Goal: Check status: Check status

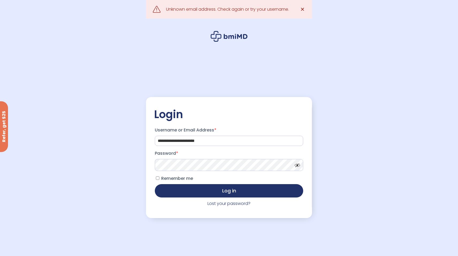
click at [155, 184] on button "Log in" at bounding box center [229, 190] width 148 height 13
click at [297, 166] on span at bounding box center [296, 164] width 8 height 4
click at [264, 195] on button "Log in" at bounding box center [229, 190] width 148 height 13
click at [218, 143] on input "**********" at bounding box center [229, 141] width 148 height 10
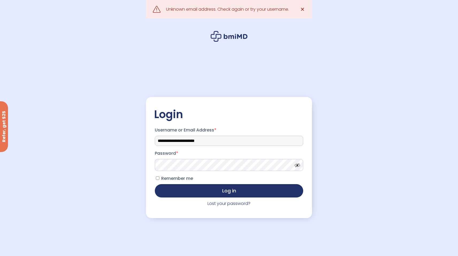
click at [218, 143] on input "**********" at bounding box center [229, 141] width 148 height 10
type input "**********"
click at [155, 184] on button "Log in" at bounding box center [229, 190] width 148 height 13
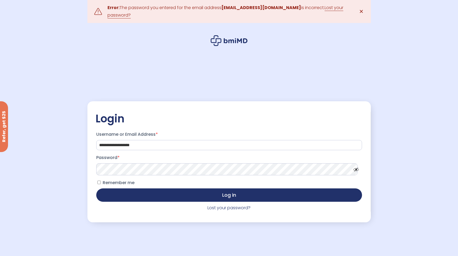
click at [96, 189] on button "Log in" at bounding box center [229, 195] width 266 height 13
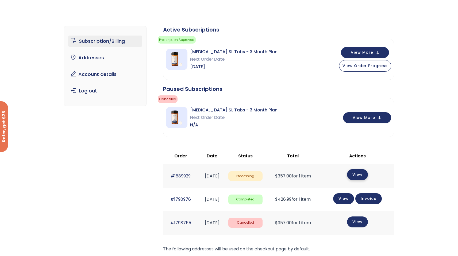
scroll to position [17, 0]
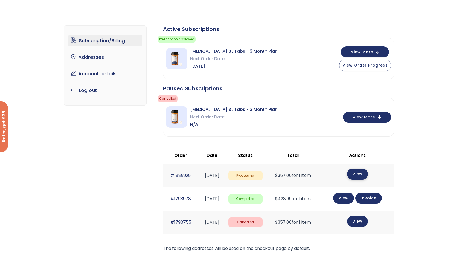
click at [363, 178] on link "View" at bounding box center [357, 174] width 21 height 11
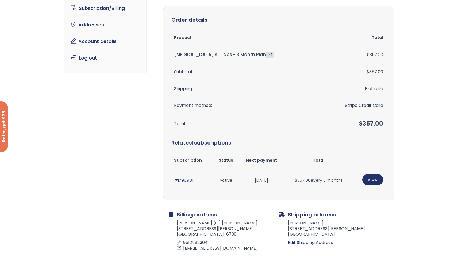
scroll to position [58, 0]
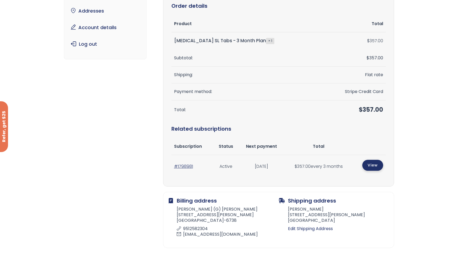
click at [376, 163] on link "View" at bounding box center [373, 165] width 21 height 11
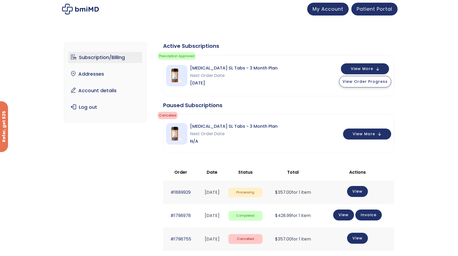
click at [358, 83] on span "View Order Progress" at bounding box center [365, 81] width 45 height 5
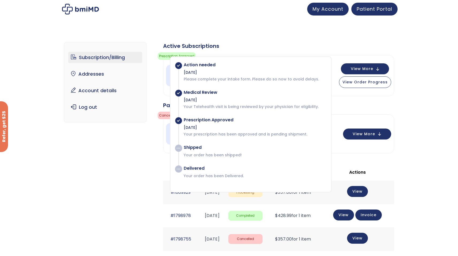
click at [288, 78] on p "Please complete your intake form. Please do so now to avoid delays." at bounding box center [255, 79] width 142 height 5
click at [251, 71] on div "[DATE]" at bounding box center [255, 72] width 142 height 5
click at [210, 70] on div "[DATE]" at bounding box center [255, 72] width 142 height 5
click at [385, 69] on button "View More" at bounding box center [365, 68] width 48 height 11
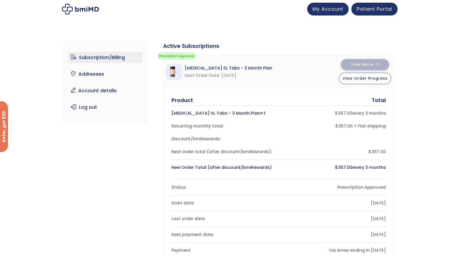
click at [385, 69] on button "View More" at bounding box center [365, 64] width 48 height 11
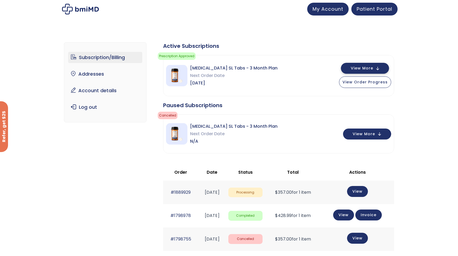
click at [371, 67] on span "View More" at bounding box center [362, 68] width 22 height 3
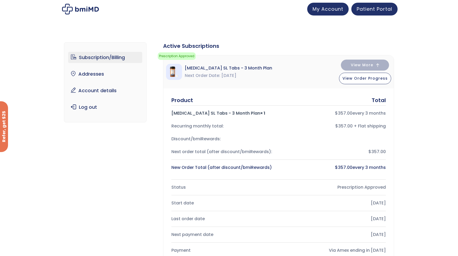
click at [340, 80] on div "Sermorelin SL Tabs - 3 Month Plan Next Order Date Nov 01, 2025 View More View O…" at bounding box center [278, 71] width 231 height 33
click at [356, 79] on span "View Order Progress" at bounding box center [365, 77] width 45 height 5
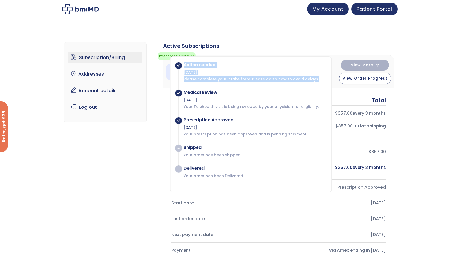
drag, startPoint x: 319, startPoint y: 79, endPoint x: 178, endPoint y: 67, distance: 141.5
click at [178, 67] on div "Action needed Aug 13, 2025 Please complete your intake form. Please do so now t…" at bounding box center [251, 72] width 147 height 20
copy div "Action needed Aug 13, 2025 Please complete your intake form. Please do so now t…"
